Goal: Task Accomplishment & Management: Manage account settings

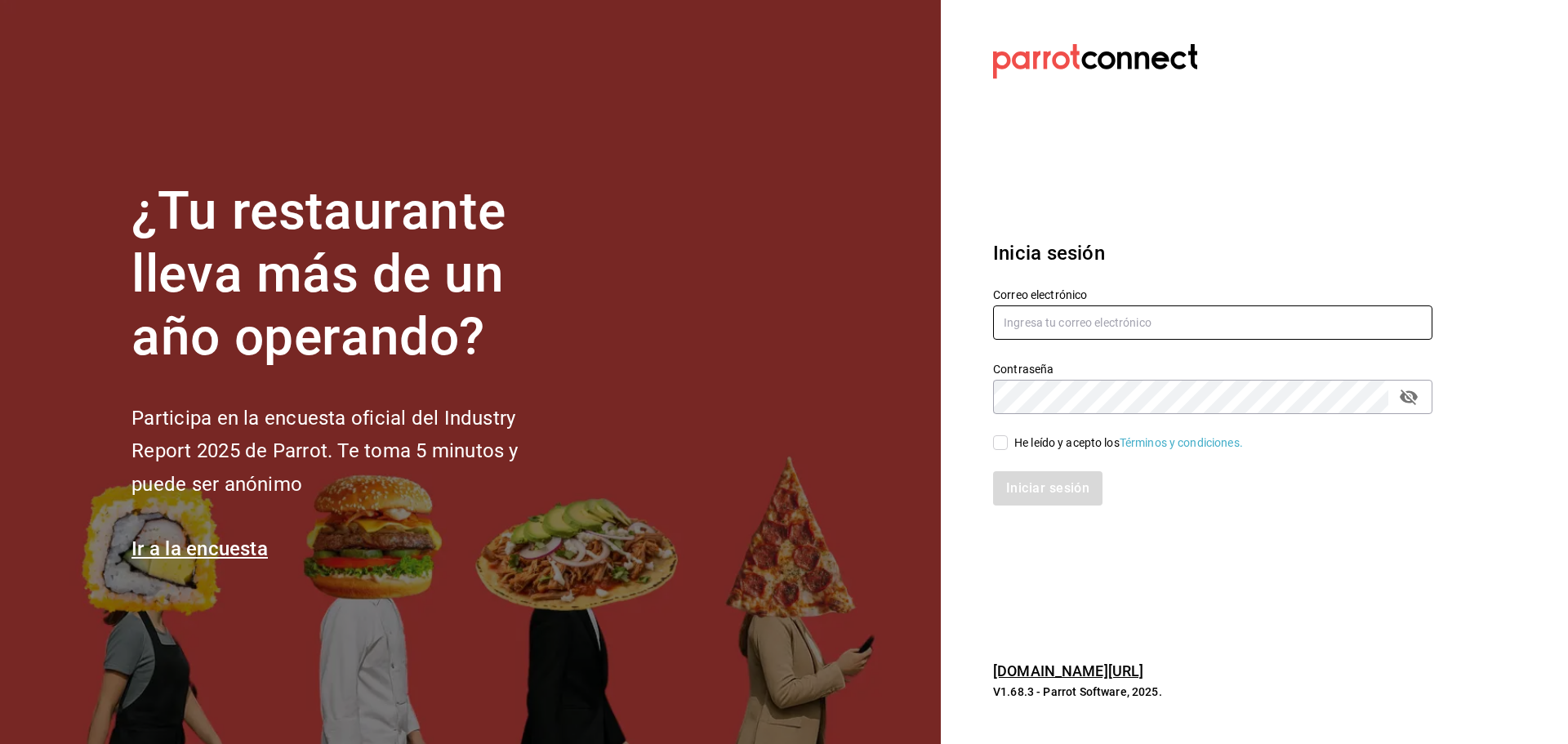
click at [1106, 306] on input "text" at bounding box center [1212, 322] width 440 height 34
type input "nytonyitonii@gmail.com"
click at [1042, 436] on div "He leído y acepto los Términos y condiciones." at bounding box center [1129, 443] width 229 height 18
click at [1008, 436] on input "He leído y acepto los Términos y condiciones." at bounding box center [1000, 442] width 15 height 15
checkbox input "true"
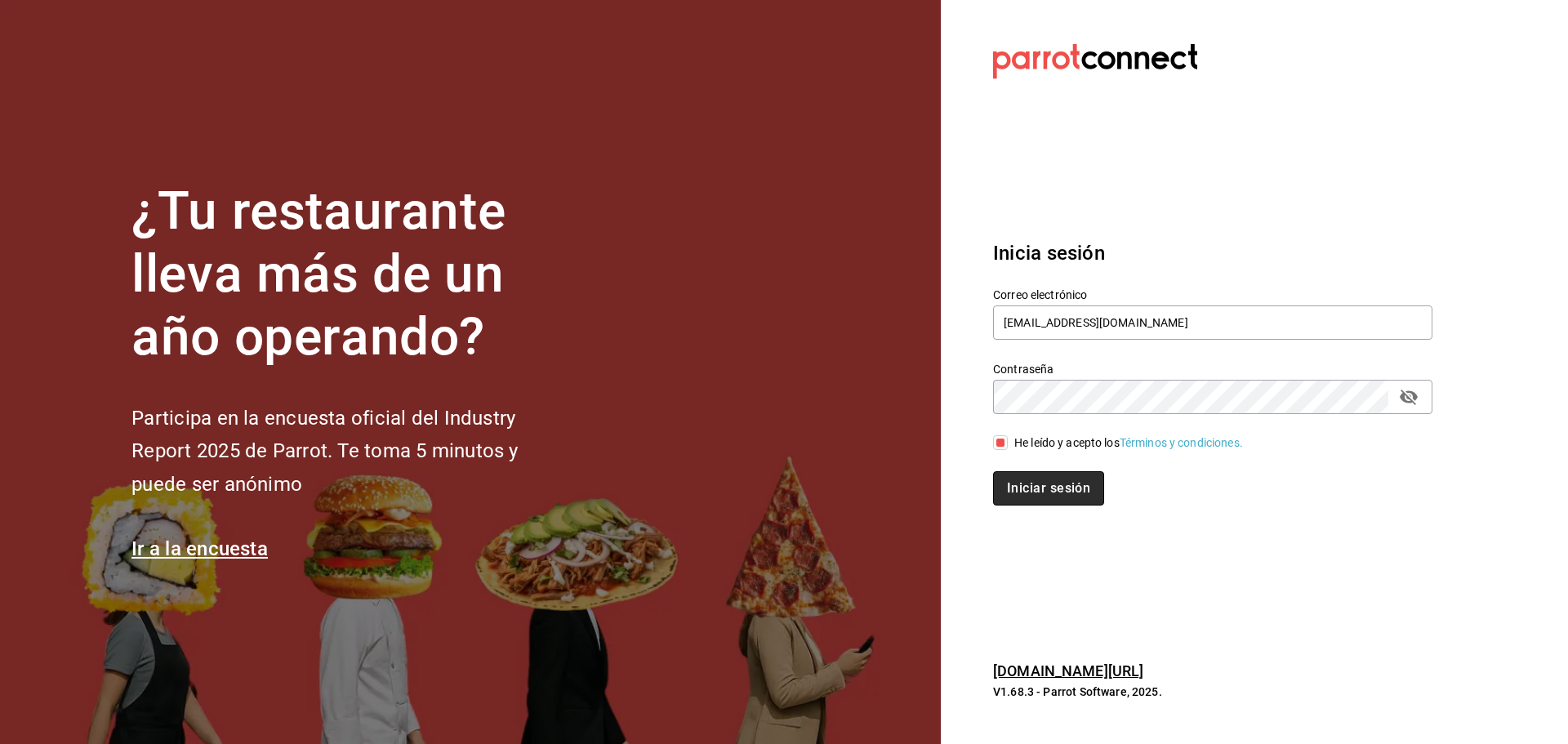
click at [1021, 487] on button "Iniciar sesión" at bounding box center [1048, 488] width 111 height 34
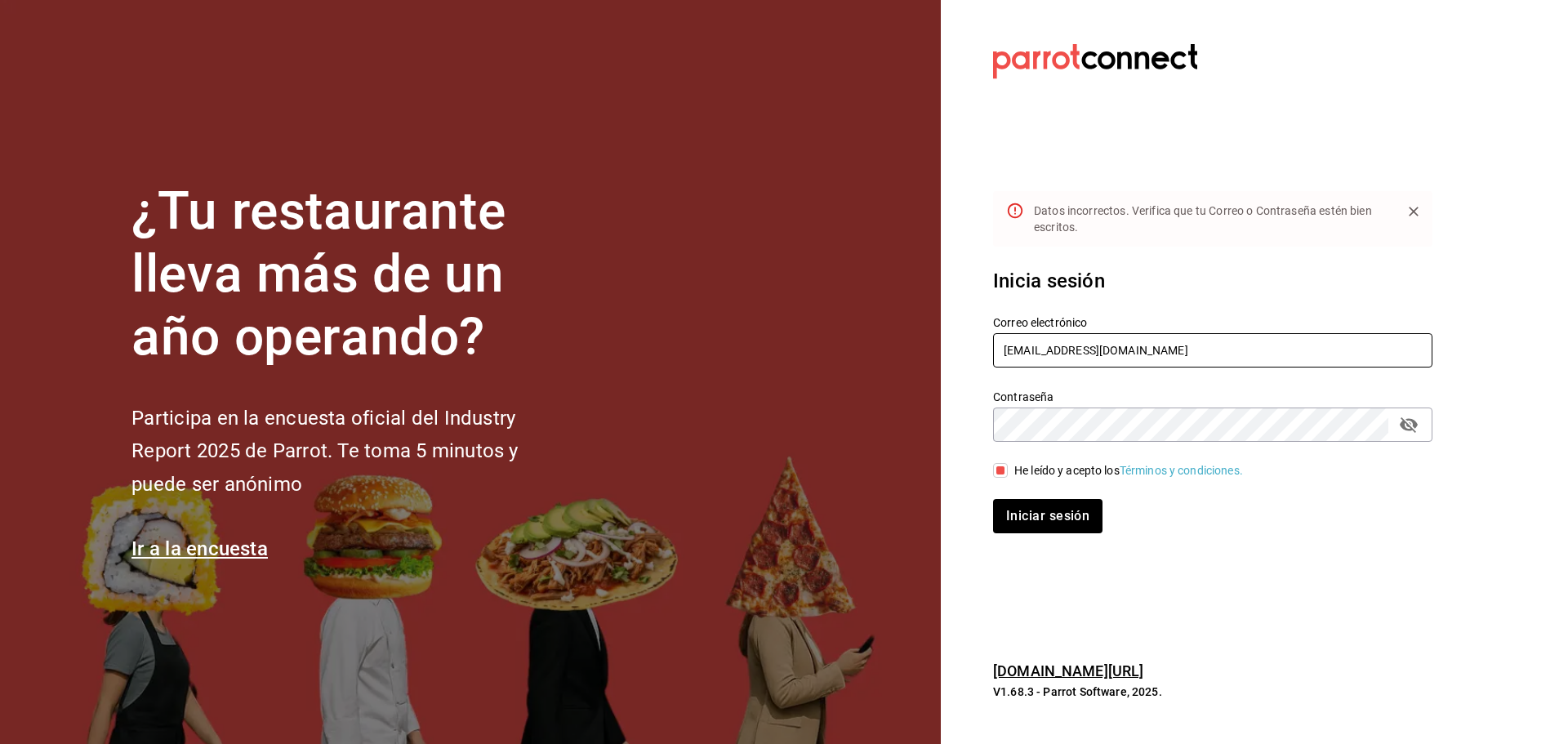
click at [1040, 353] on input "nytonyitonii@gmail.com" at bounding box center [1212, 350] width 440 height 34
type input "nytonytonii@gmail.com"
click at [993, 498] on button "Iniciar sesión" at bounding box center [1047, 515] width 110 height 34
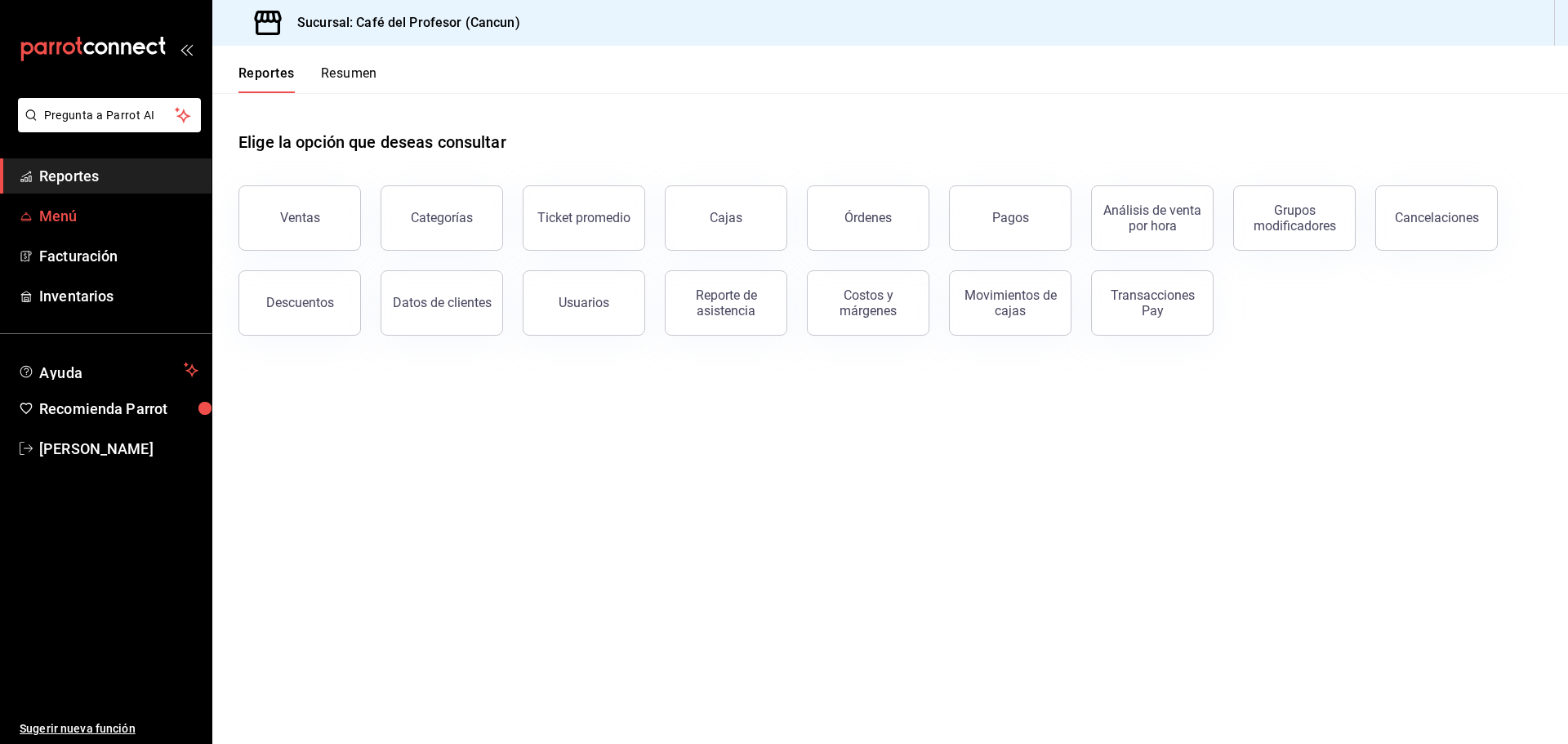
click at [95, 208] on span "Menú" at bounding box center [119, 216] width 159 height 22
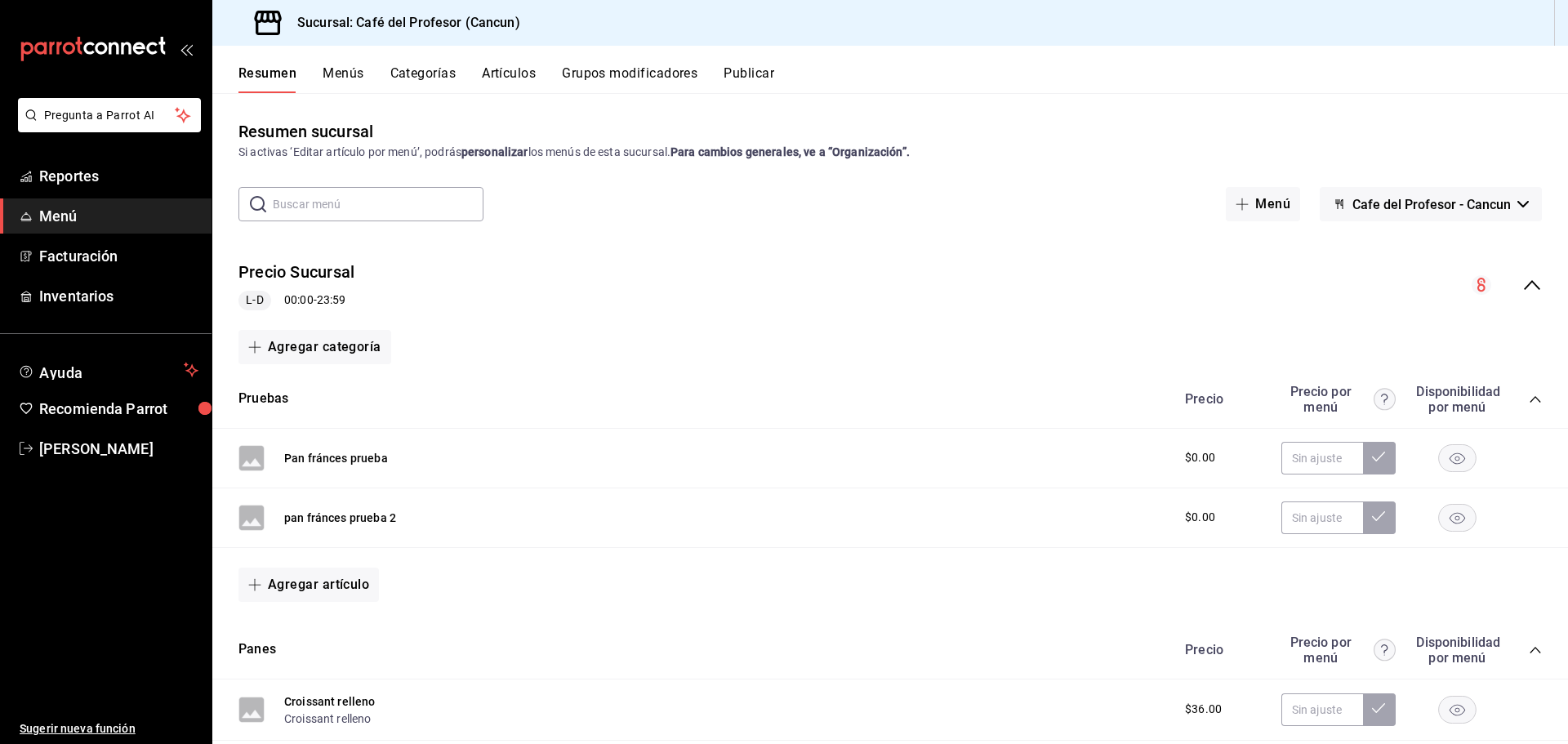
click at [1379, 199] on span "Cafe del Profesor - Cancun" at bounding box center [1432, 204] width 158 height 16
click at [1348, 147] on div at bounding box center [784, 372] width 1568 height 744
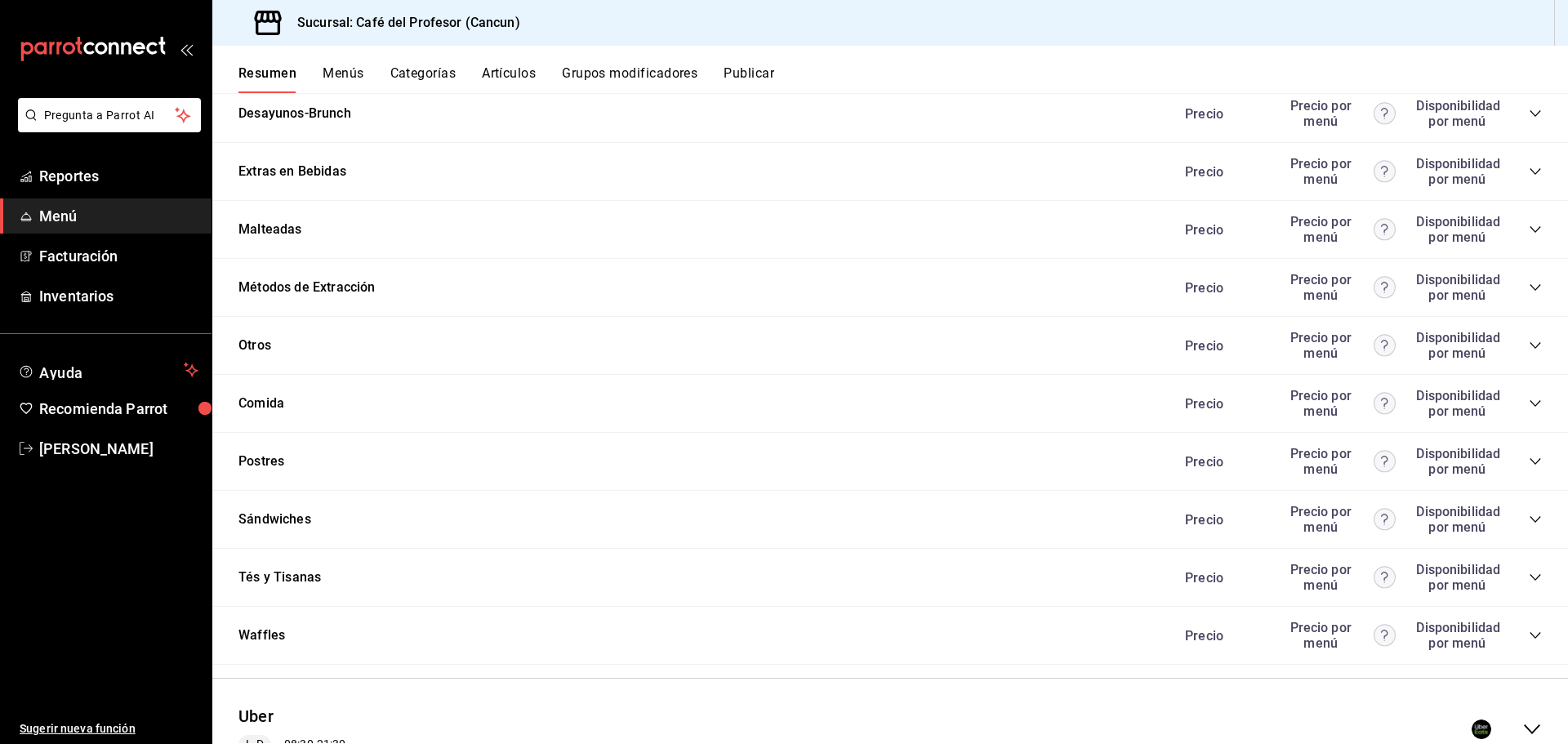
scroll to position [1508, 0]
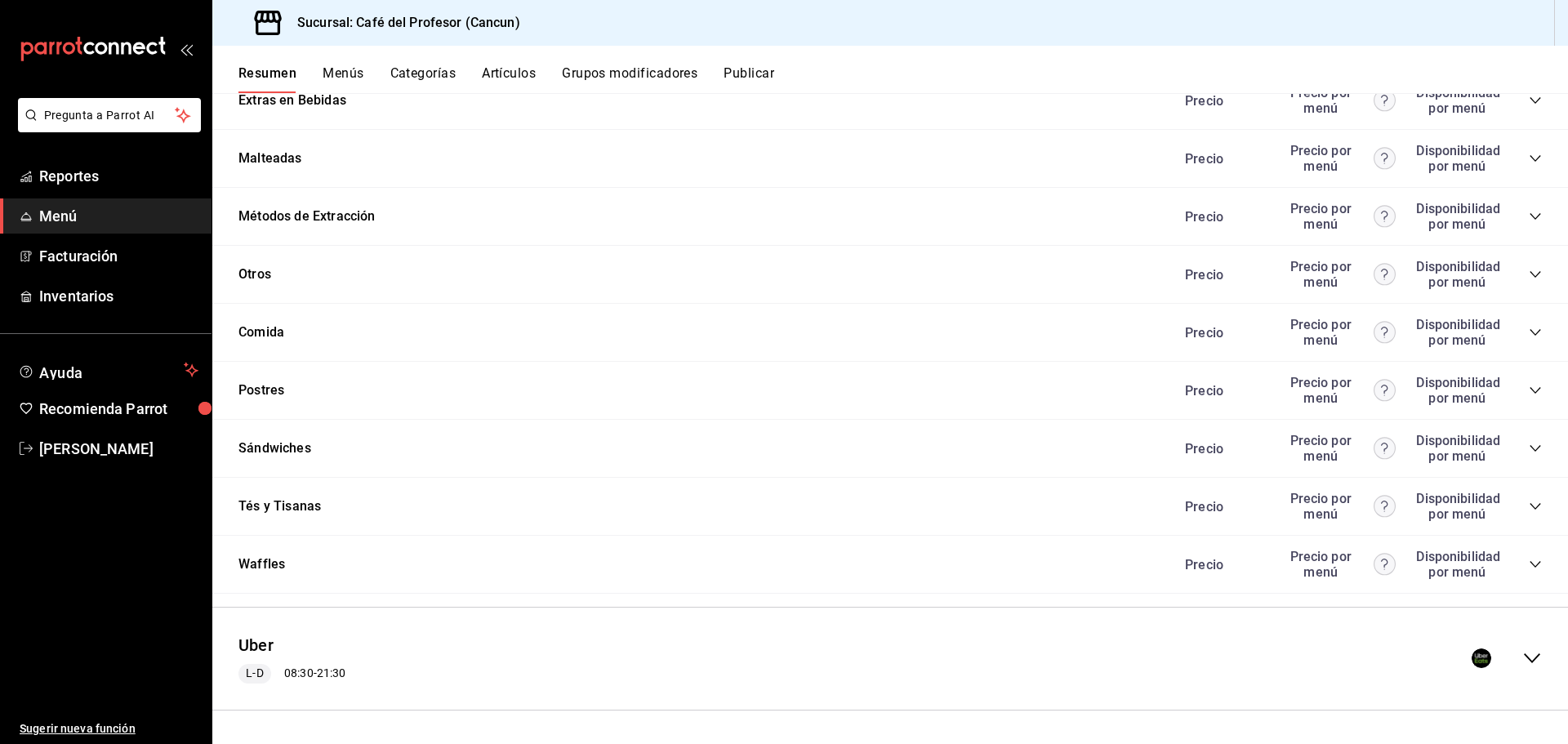
click at [1529, 657] on icon "collapse-menu-row" at bounding box center [1532, 658] width 19 height 19
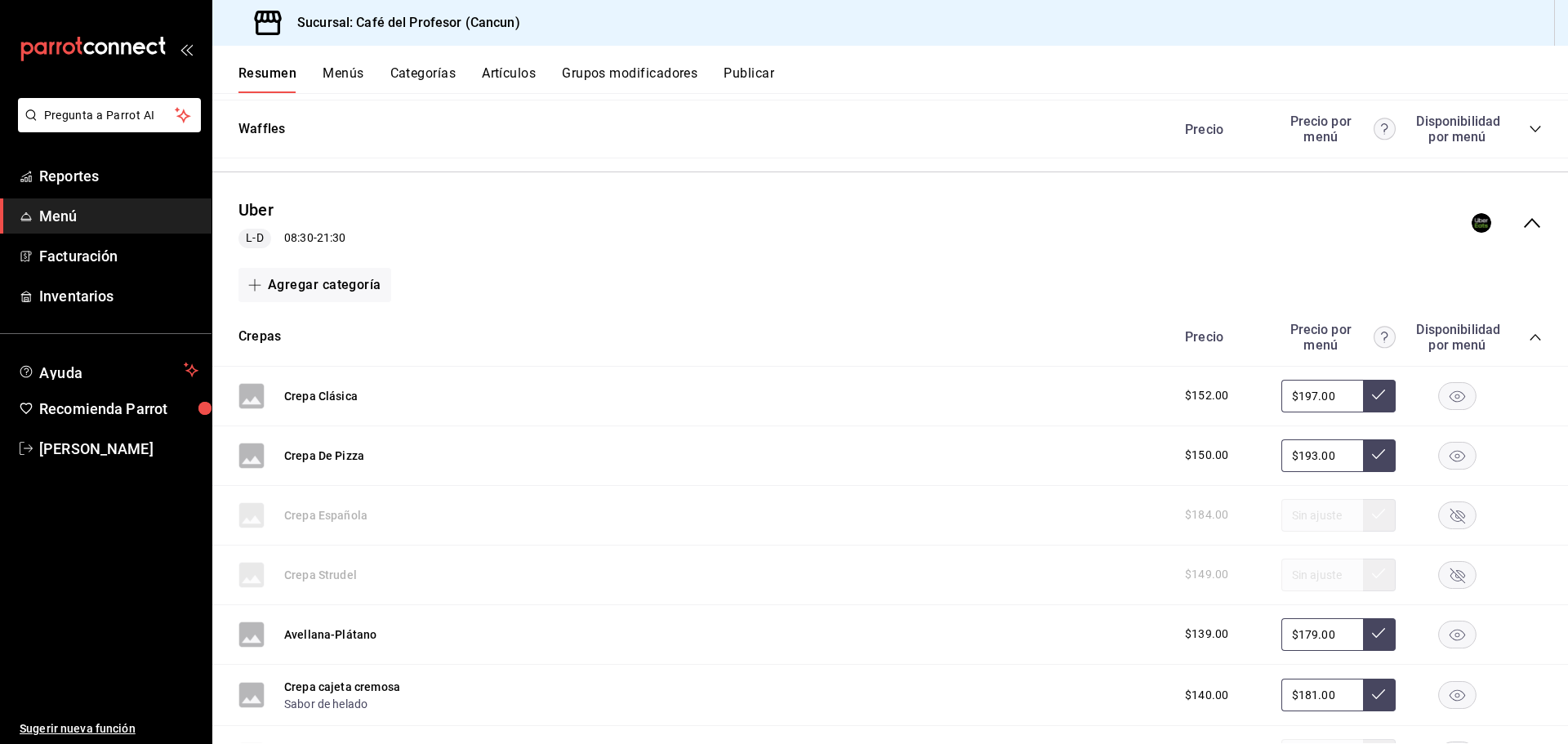
scroll to position [1978, 0]
